Goal: Task Accomplishment & Management: Manage account settings

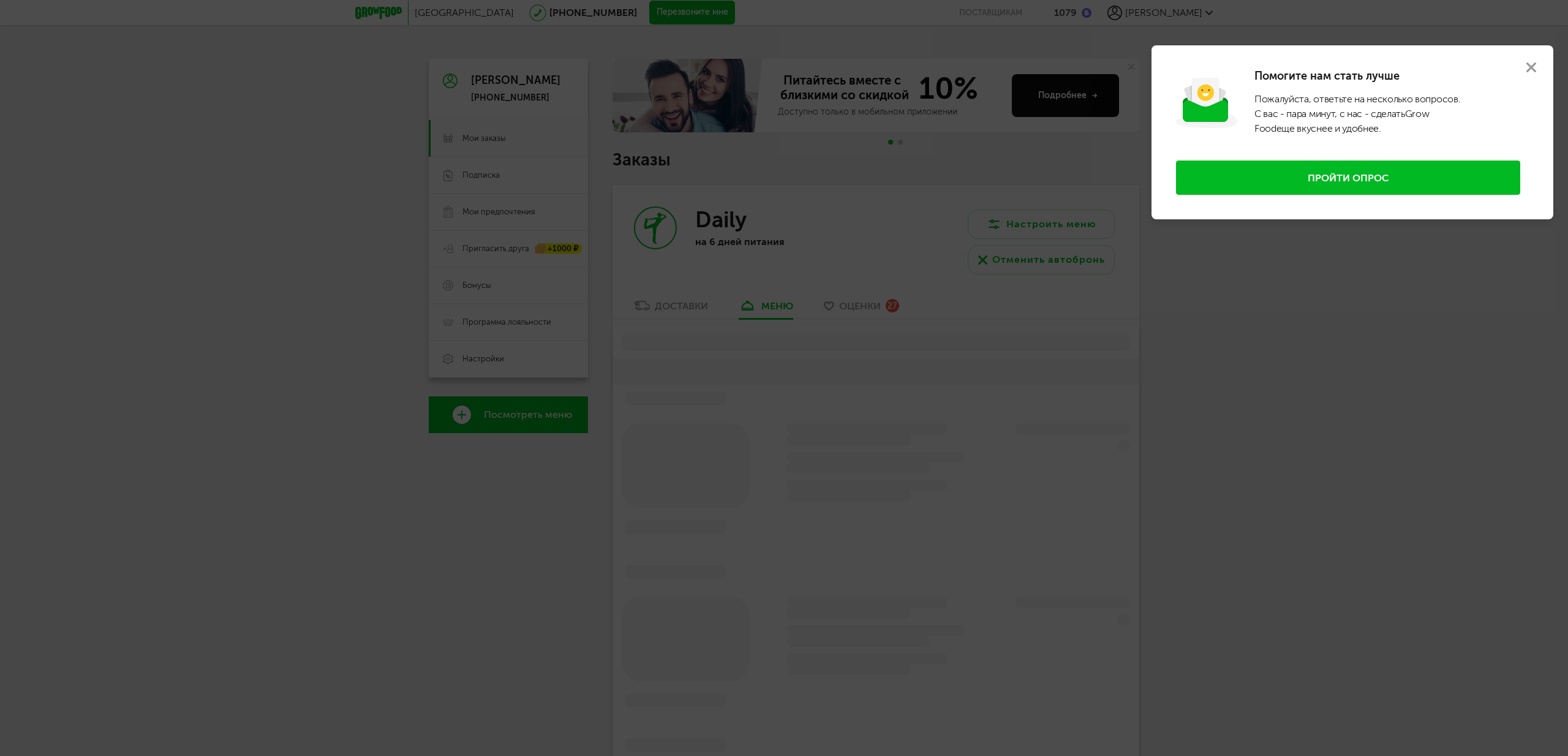
click at [1434, 397] on div at bounding box center [784, 378] width 1568 height 756
click at [1530, 64] on icon at bounding box center [1532, 68] width 10 height 10
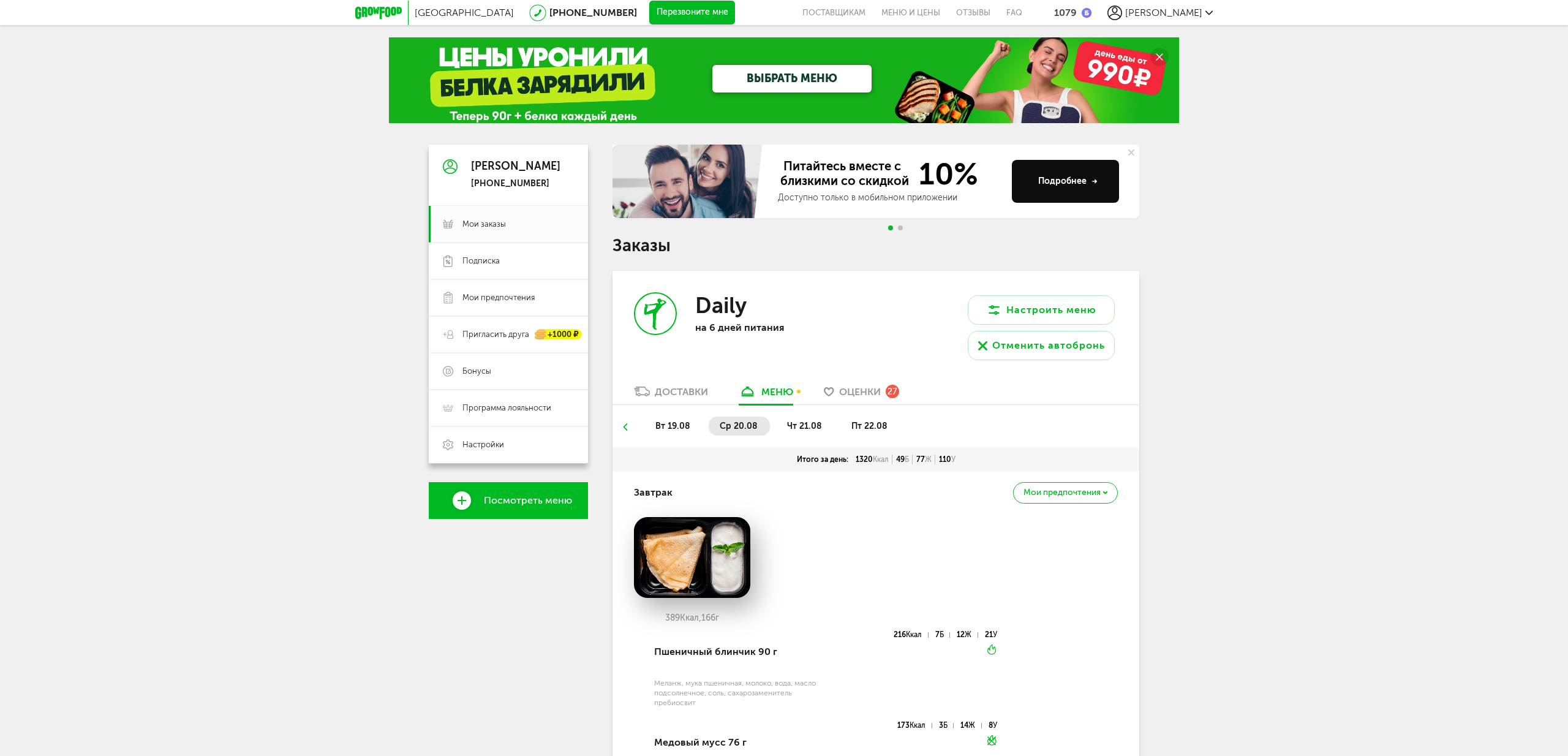
click at [807, 429] on span "чт 21.08" at bounding box center [805, 426] width 35 height 10
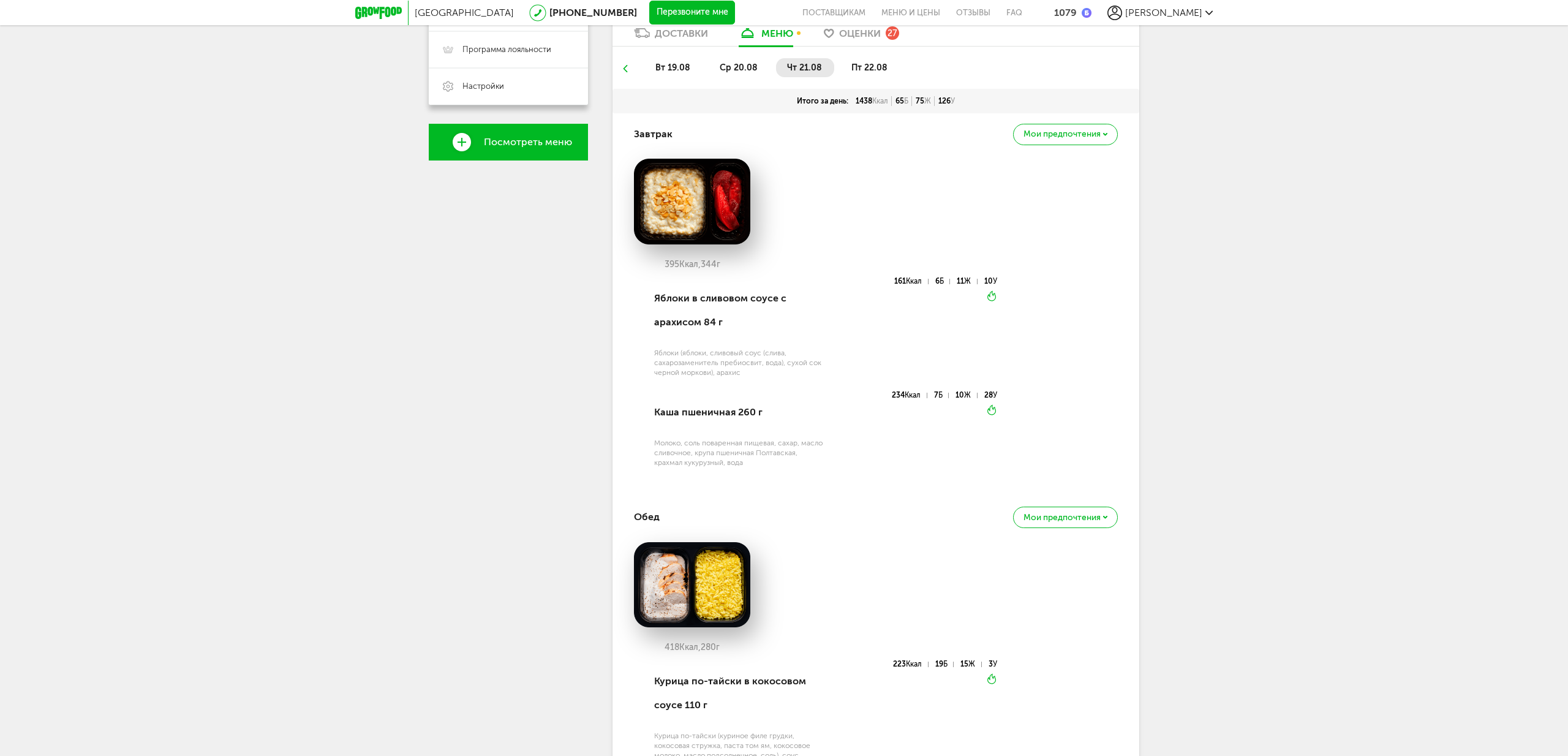
scroll to position [361, 0]
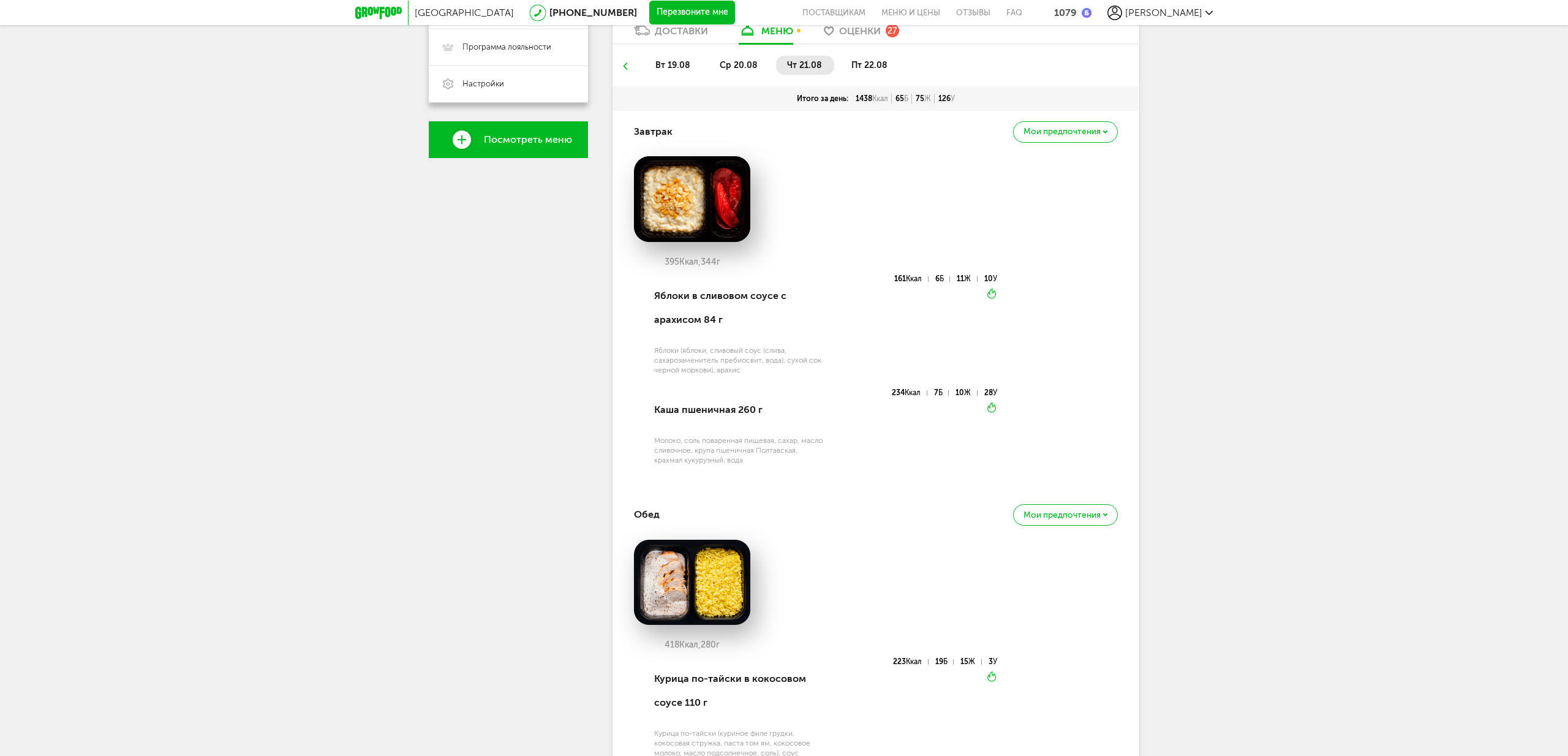
click at [867, 65] on span "пт 22.08" at bounding box center [870, 65] width 36 height 10
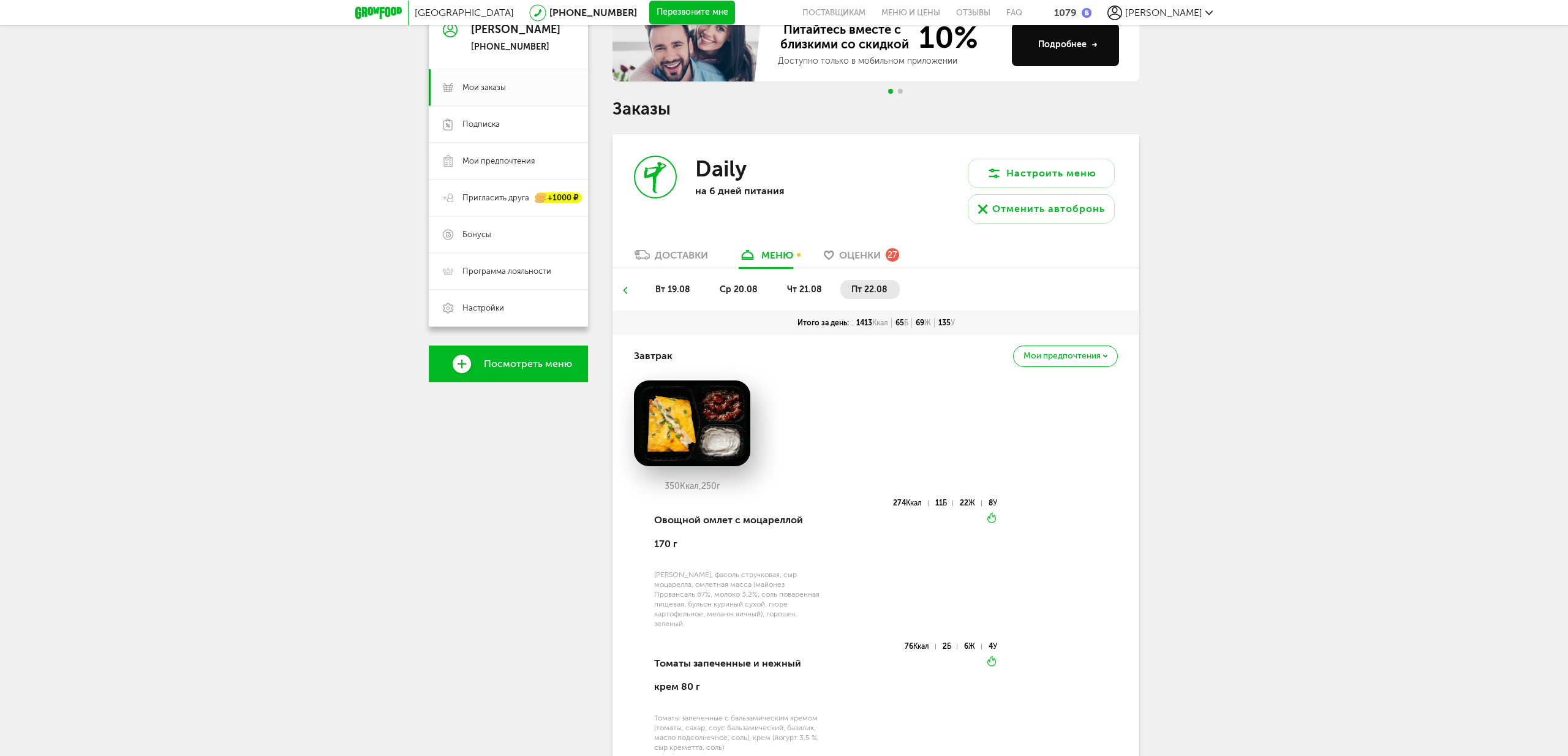
scroll to position [126, 0]
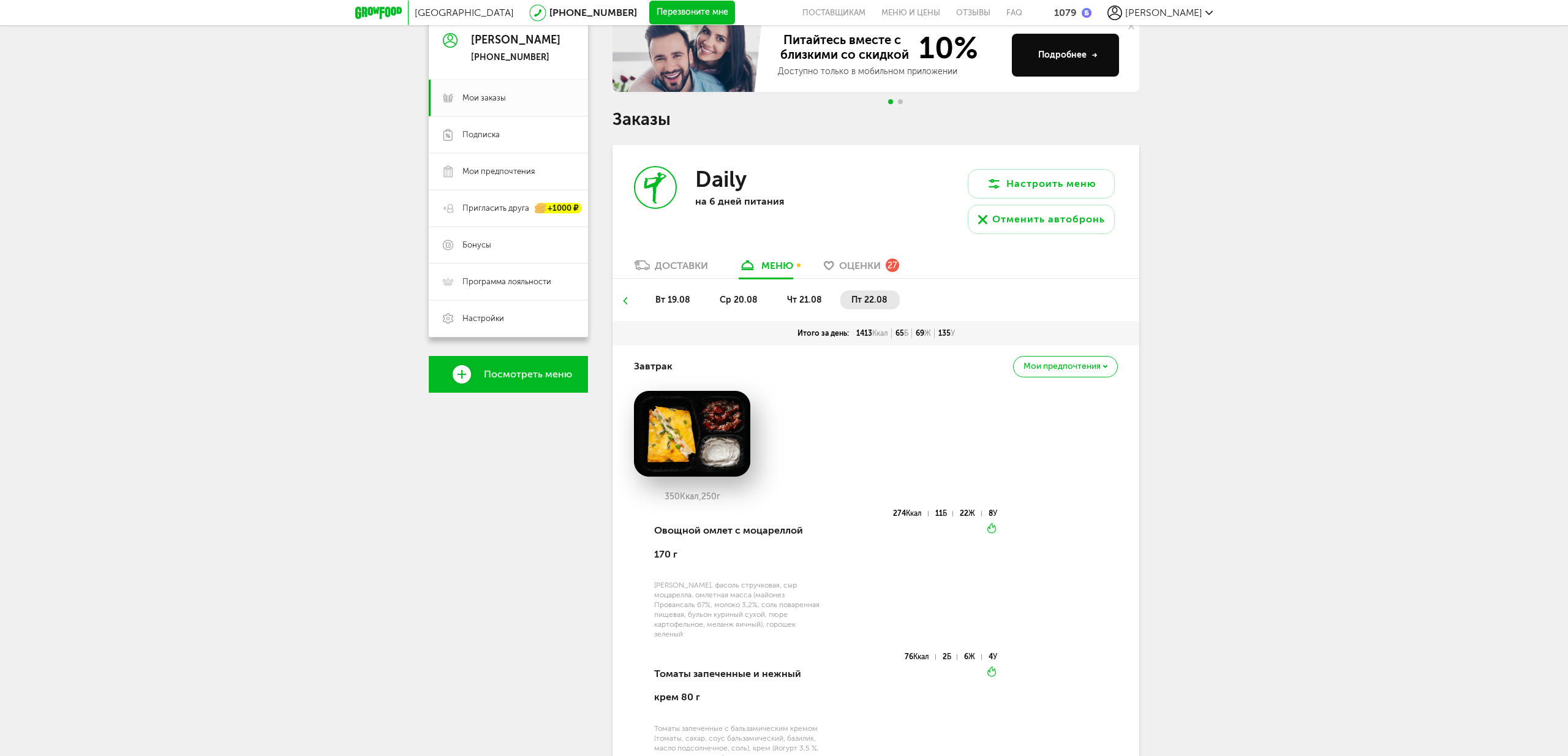
click at [897, 104] on div "Питайтесь вместе с близкими со скидкой 10% Доступно только в мобильном приложен…" at bounding box center [876, 65] width 527 height 93
click at [901, 100] on span "Go to slide 2" at bounding box center [900, 102] width 5 height 5
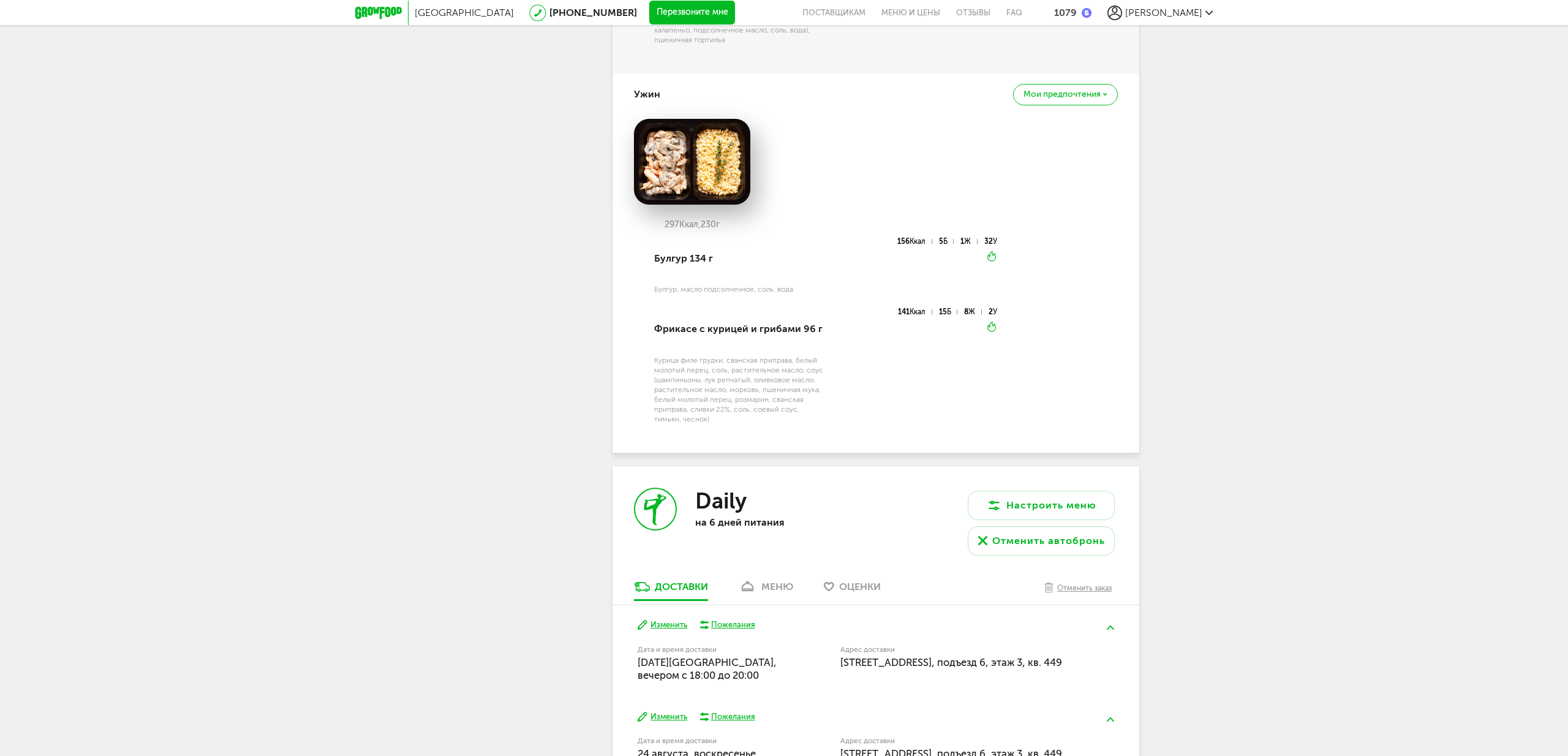
scroll to position [1760, 0]
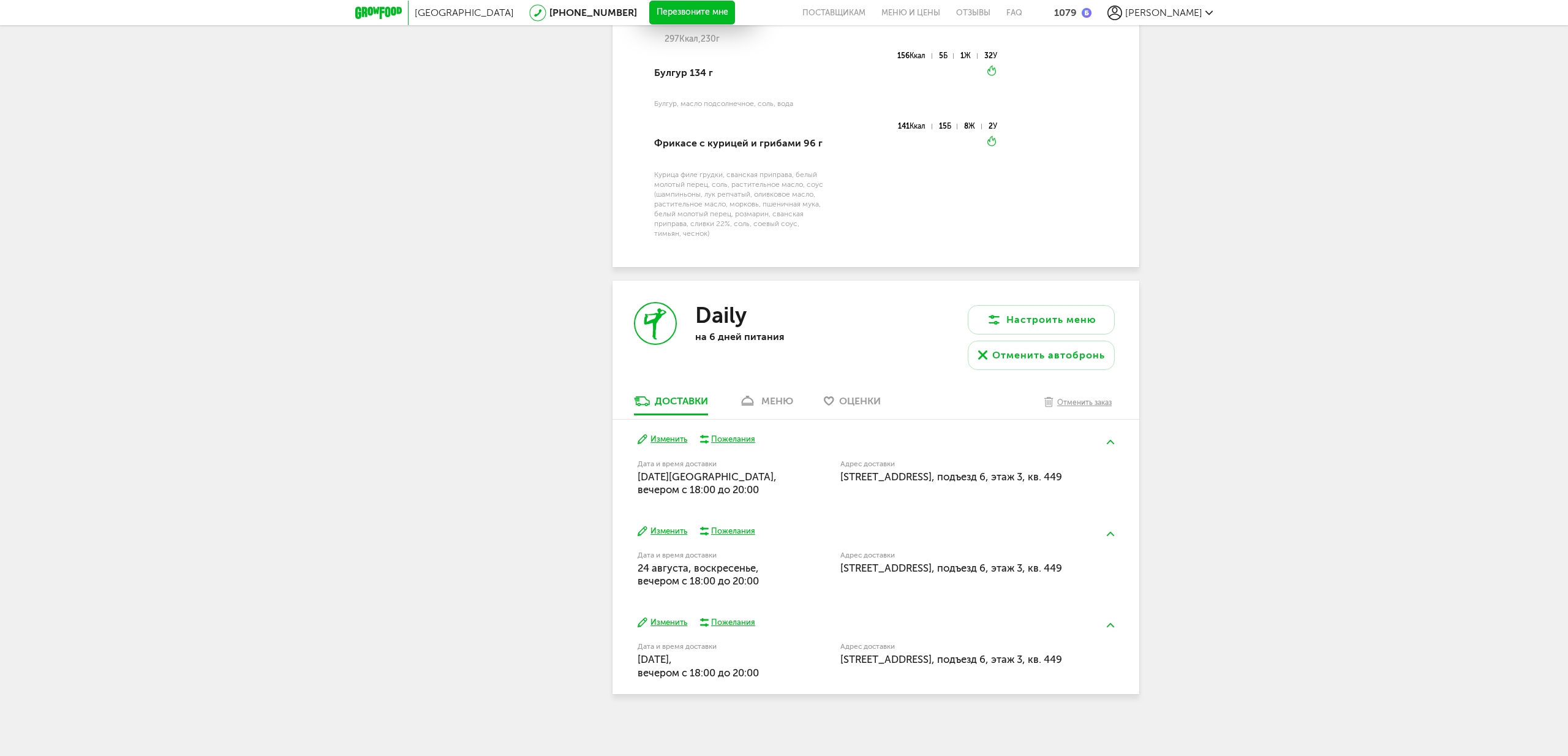
click at [773, 395] on div "меню" at bounding box center [777, 401] width 32 height 12
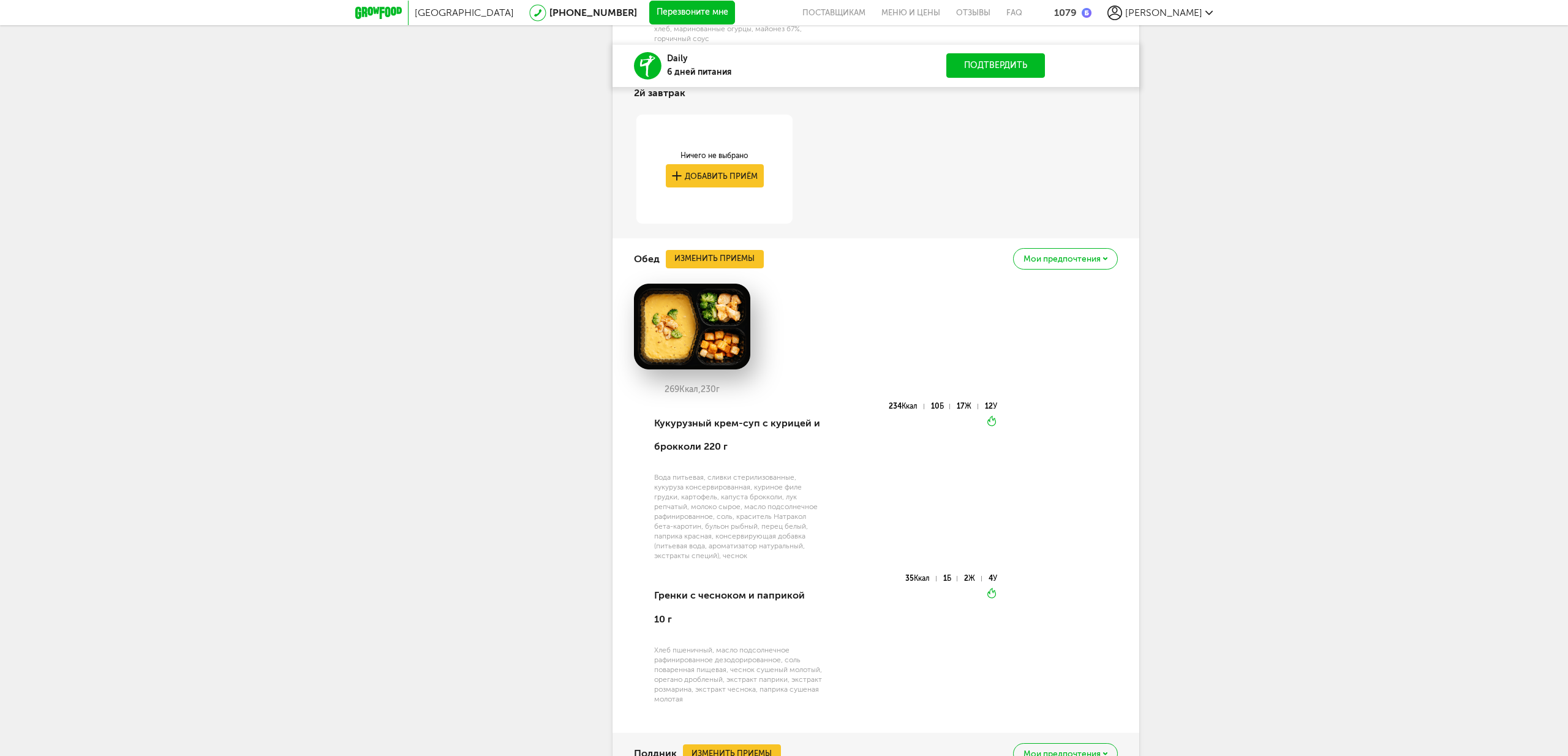
scroll to position [2781, 0]
click at [729, 248] on button "Изменить приемы" at bounding box center [715, 257] width 98 height 18
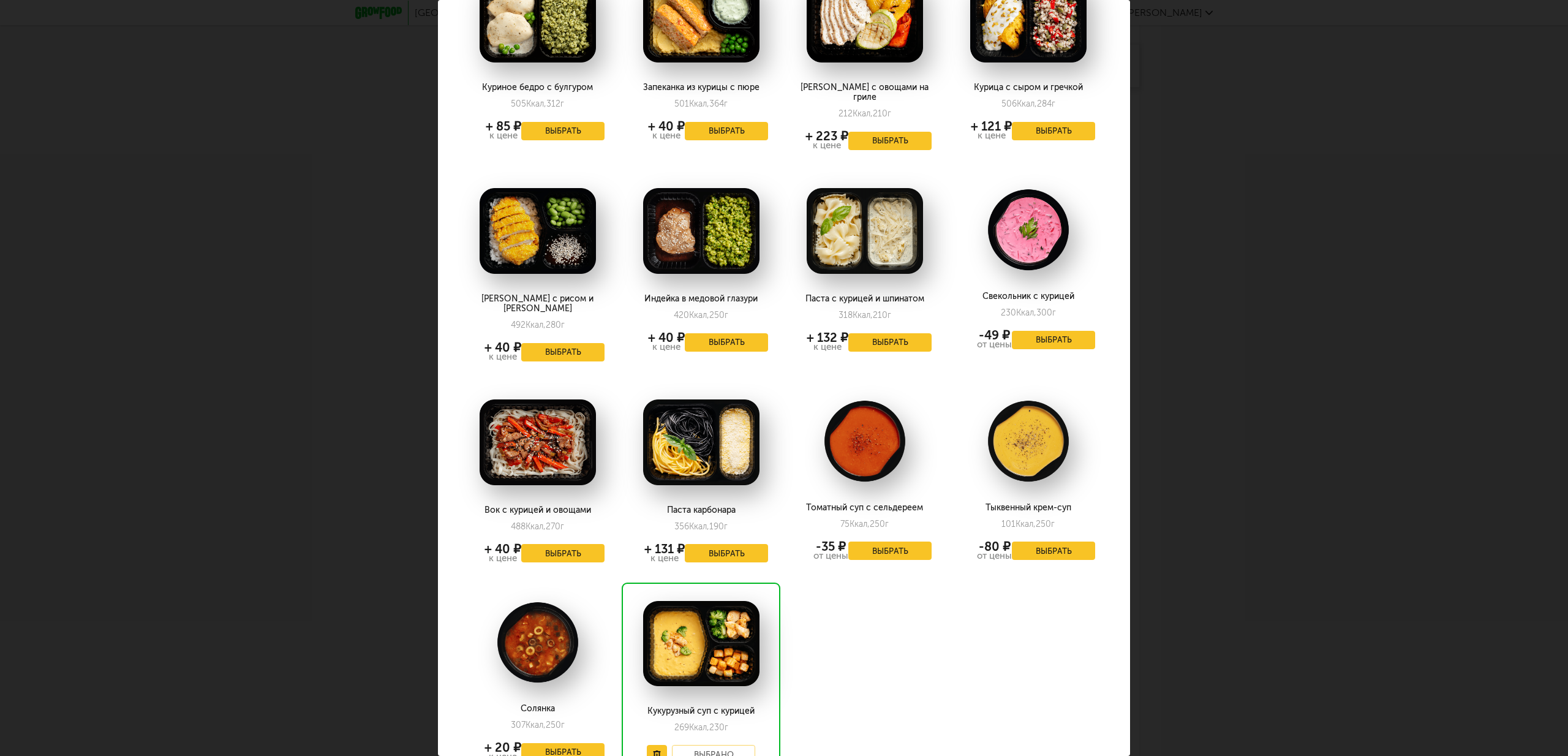
scroll to position [982, 1]
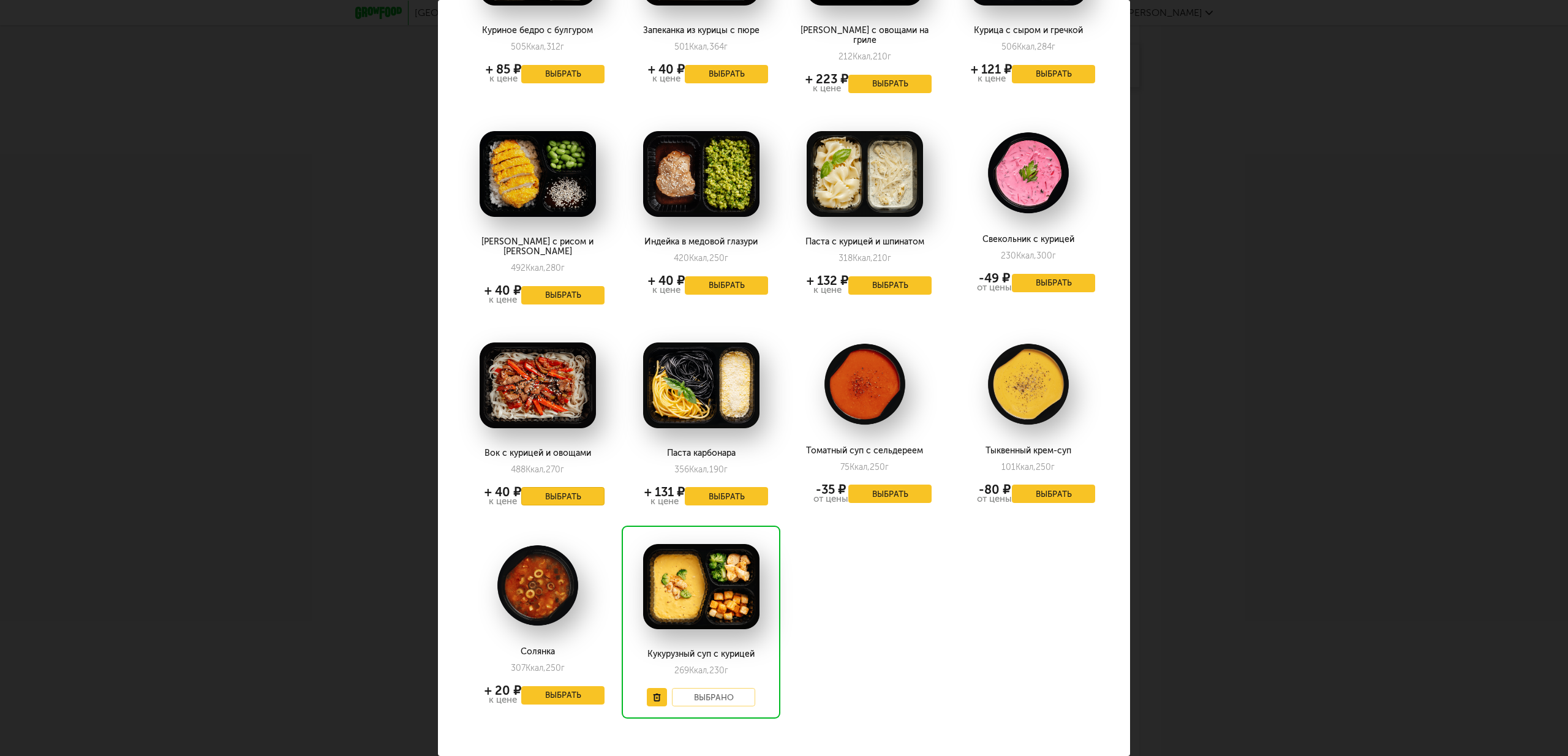
click at [580, 487] on button "Выбрать" at bounding box center [563, 496] width 84 height 18
